Goal: Information Seeking & Learning: Learn about a topic

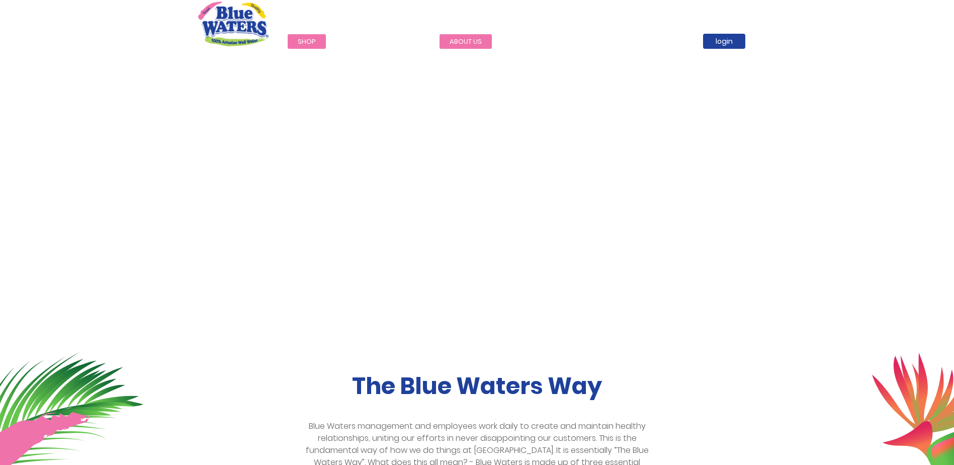
click at [460, 39] on link "about us" at bounding box center [465, 41] width 52 height 15
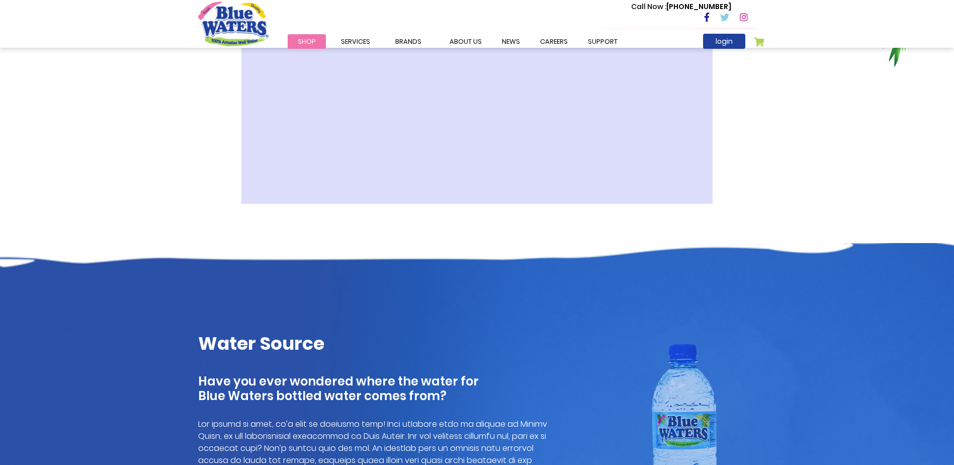
scroll to position [402, 0]
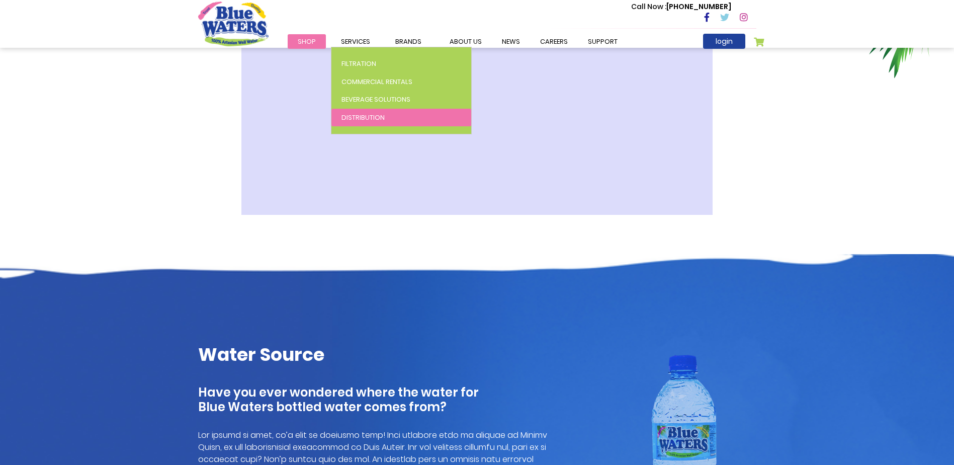
click at [364, 117] on span "Distribution" at bounding box center [362, 118] width 43 height 10
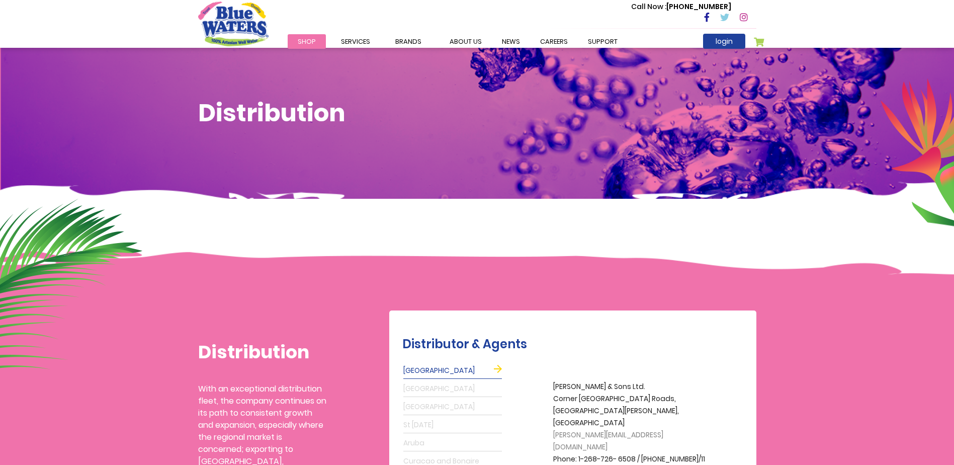
click at [310, 43] on span "Shop" at bounding box center [307, 42] width 18 height 10
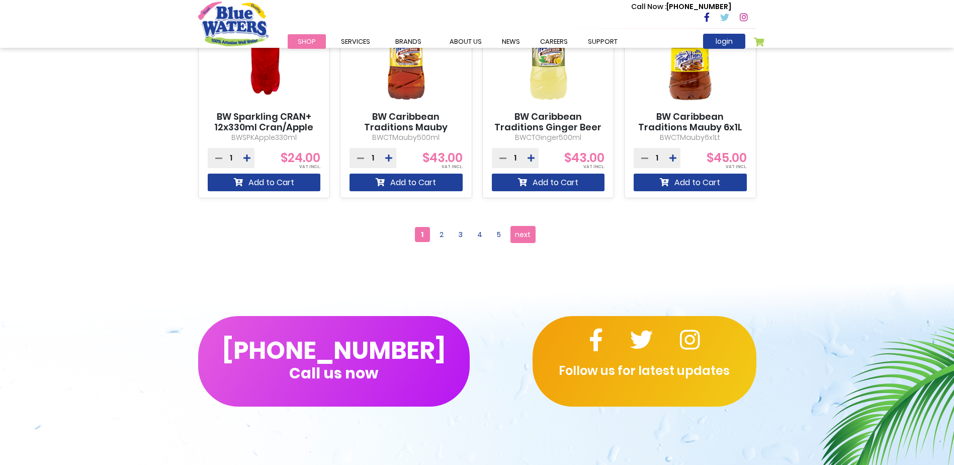
scroll to position [1171, 0]
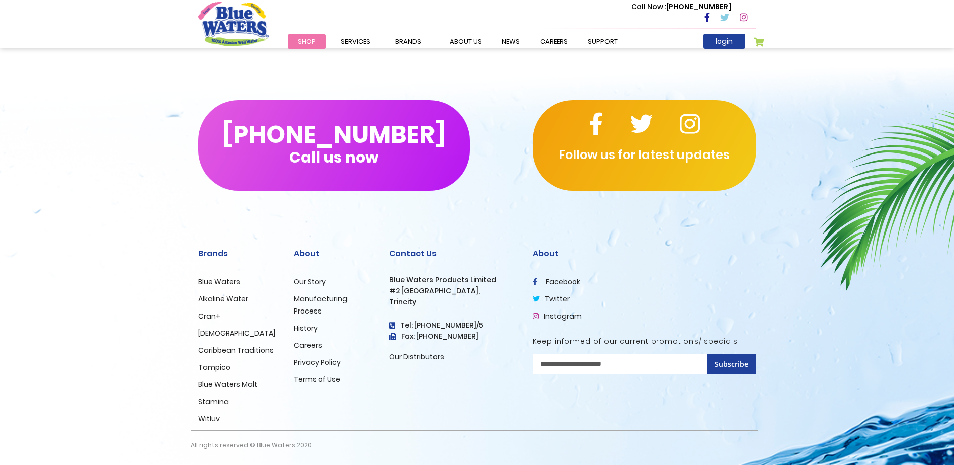
click at [322, 298] on link "Manufacturing Process" at bounding box center [321, 305] width 54 height 22
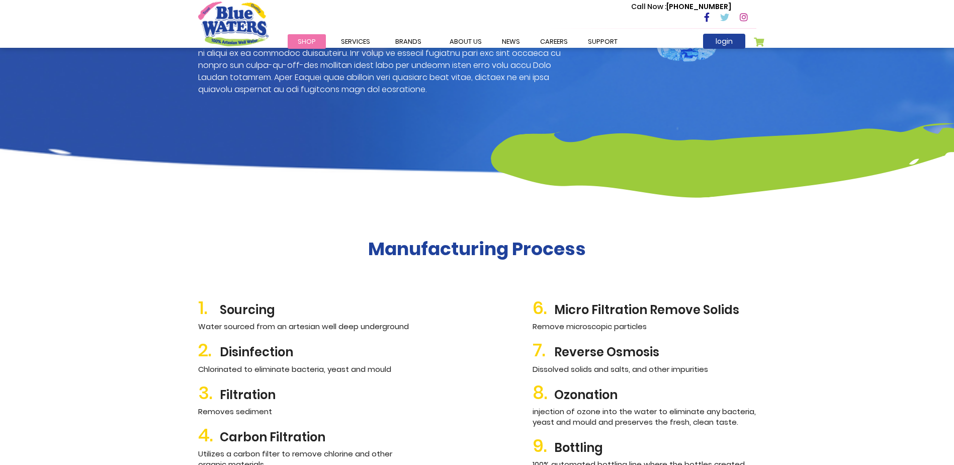
scroll to position [853, 0]
